Goal: Find contact information: Find contact information

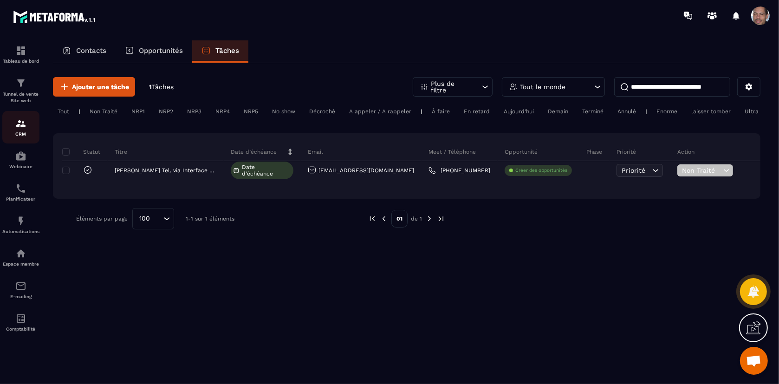
click at [24, 119] on img at bounding box center [20, 123] width 11 height 11
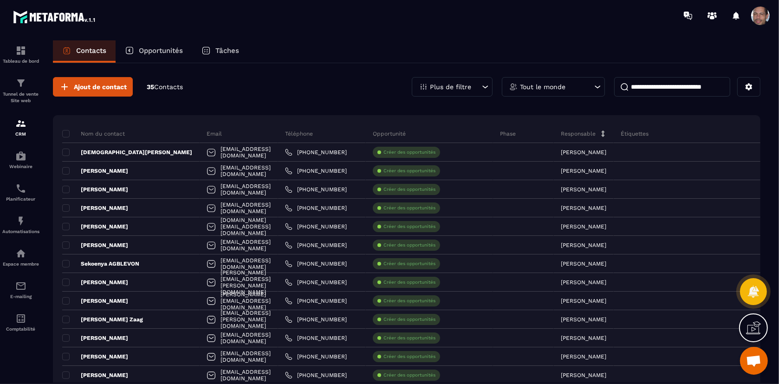
click at [705, 86] on input at bounding box center [672, 86] width 116 height 19
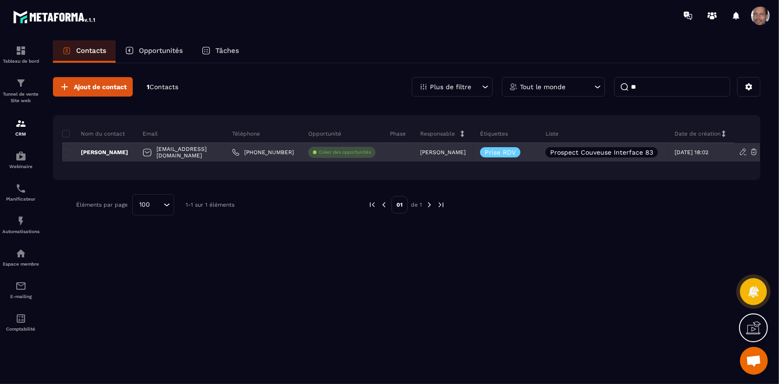
type input "**"
click at [211, 154] on div "[EMAIL_ADDRESS][DOMAIN_NAME]" at bounding box center [180, 152] width 90 height 19
click at [265, 152] on link "[PHONE_NUMBER]" at bounding box center [263, 151] width 62 height 7
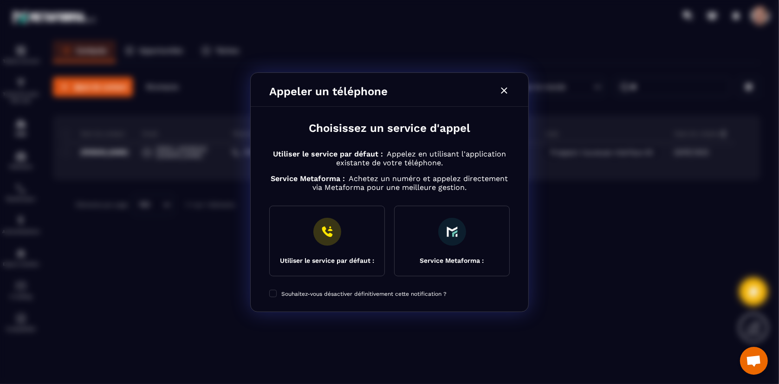
click at [505, 90] on icon "Modal window" at bounding box center [503, 90] width 11 height 11
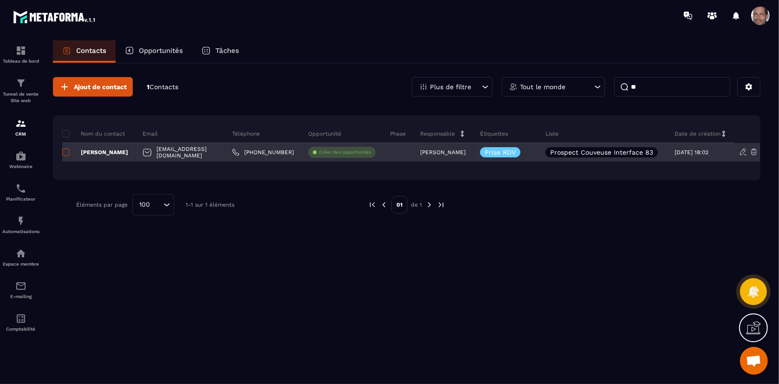
click at [63, 149] on span at bounding box center [65, 151] width 7 height 7
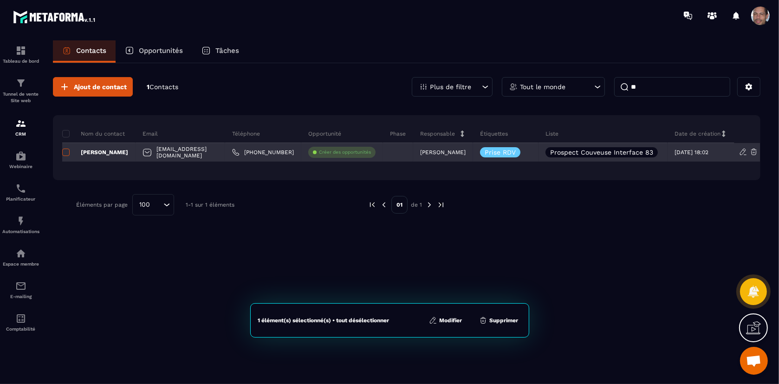
click at [66, 150] on span at bounding box center [65, 151] width 7 height 7
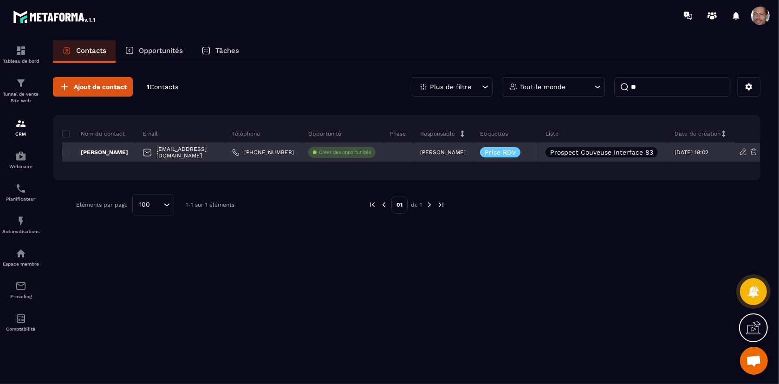
click at [92, 153] on p "[PERSON_NAME]" at bounding box center [95, 151] width 66 height 7
